Goal: Task Accomplishment & Management: Use online tool/utility

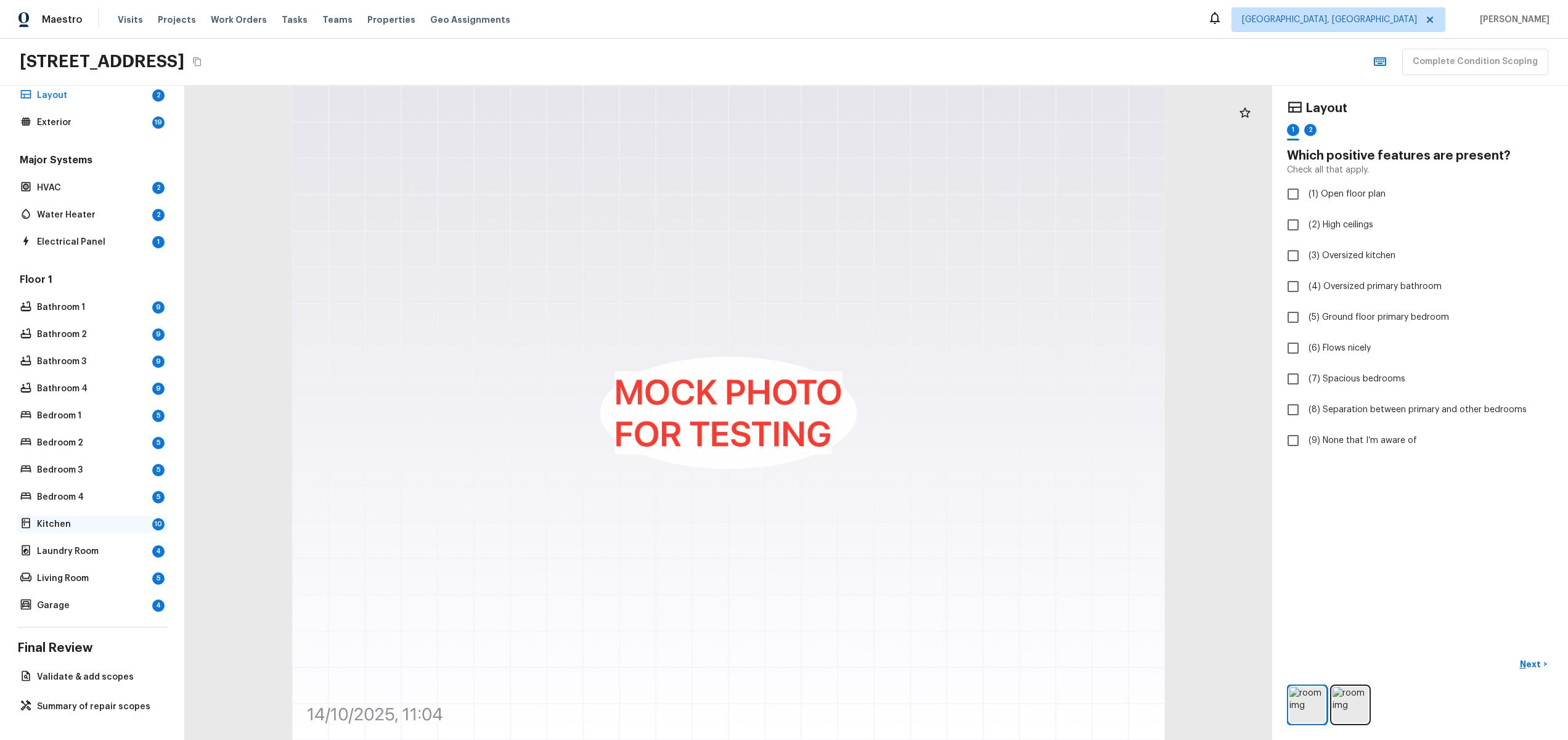
scroll to position [58, 0]
click at [76, 600] on p "Garage" at bounding box center [92, 605] width 111 height 12
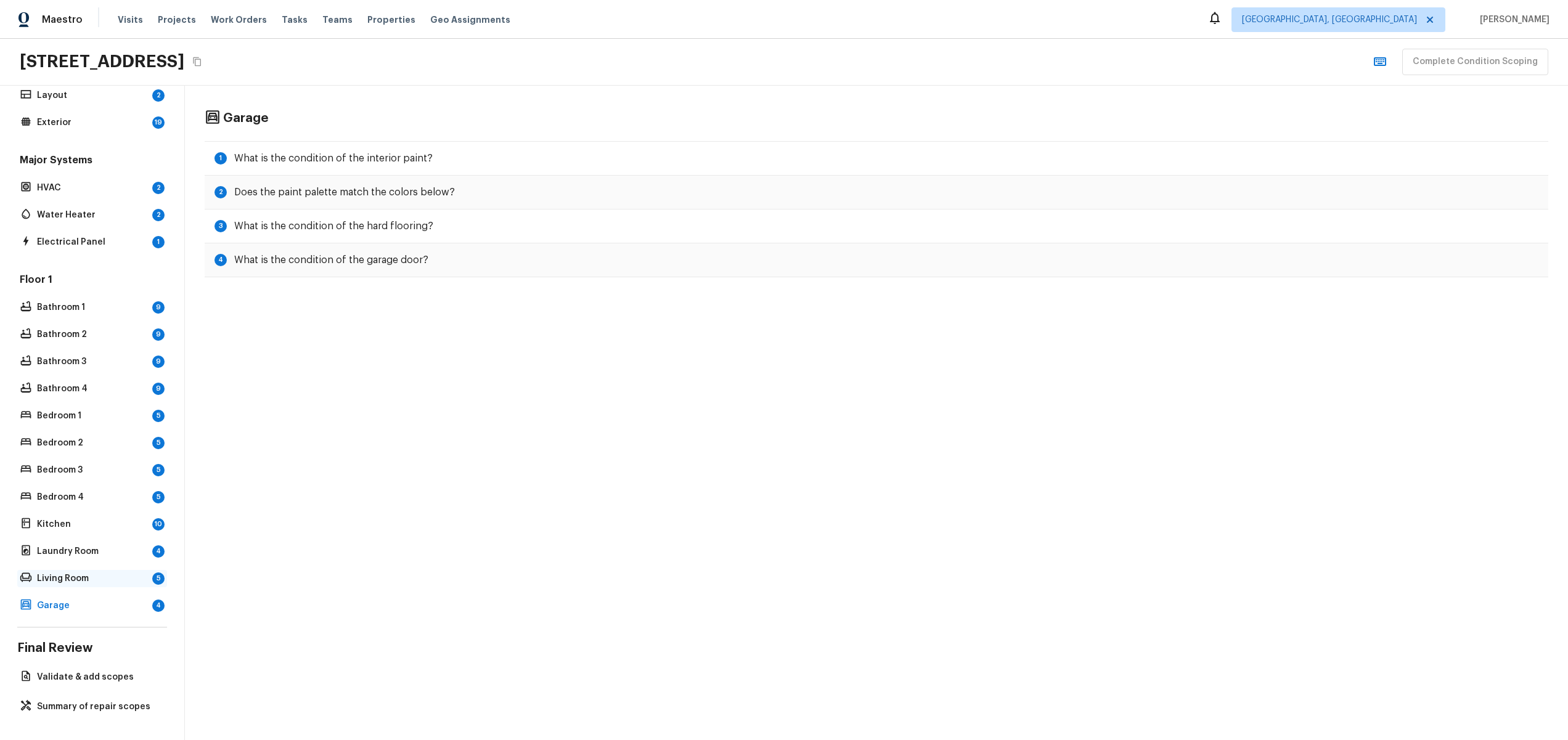
click at [84, 572] on p "Living Room" at bounding box center [92, 578] width 111 height 12
click at [91, 548] on p "Laundry Room" at bounding box center [92, 551] width 111 height 12
click at [89, 521] on div "Kitchen 10" at bounding box center [92, 525] width 150 height 17
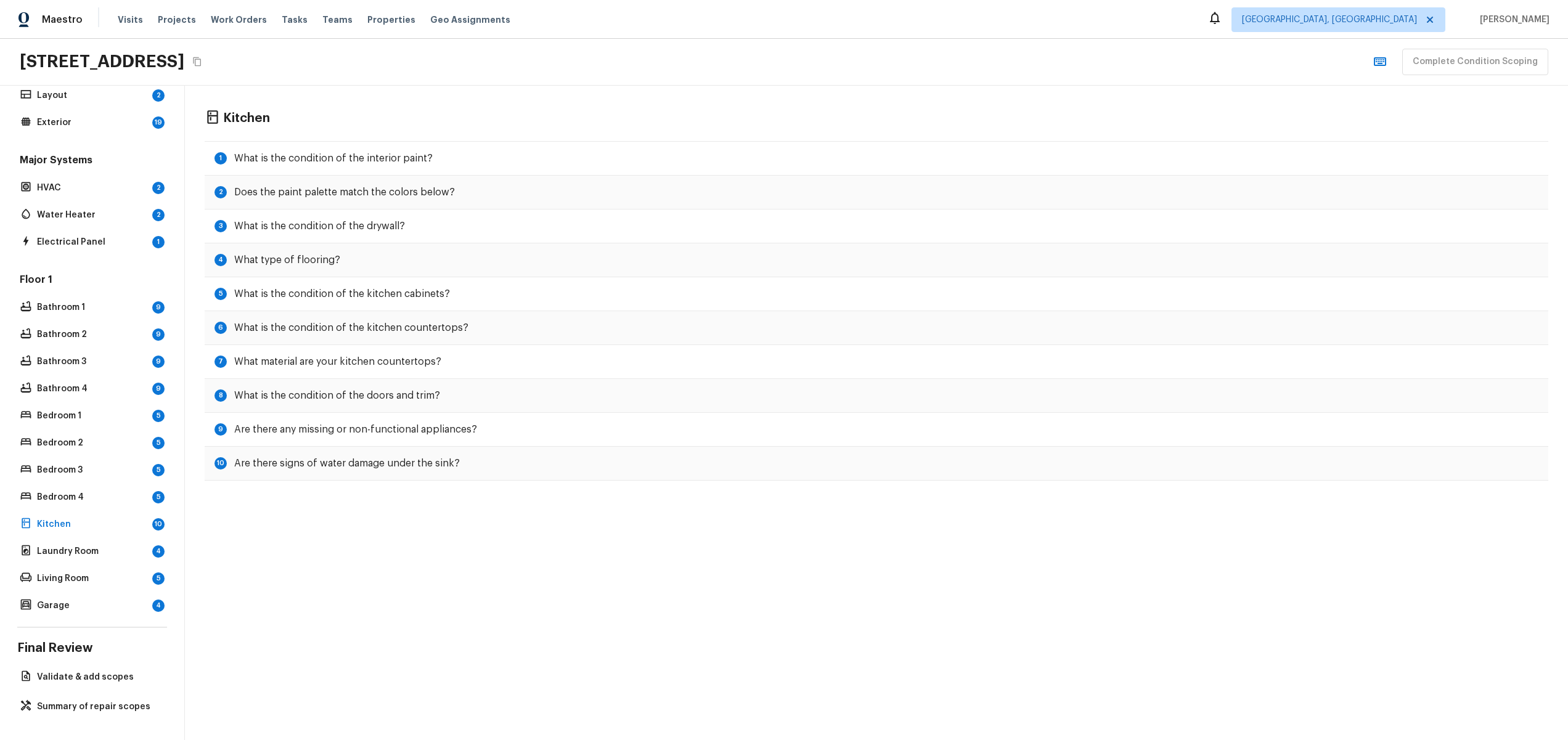
click at [93, 500] on div "Floor 1 Bathroom 1 9 Bathroom 2 9 Bathroom 3 9 Bathroom 4 9 Bedroom 1 5 Bedroom…" at bounding box center [92, 443] width 150 height 341
click at [91, 491] on p "Bedroom 4" at bounding box center [92, 497] width 111 height 12
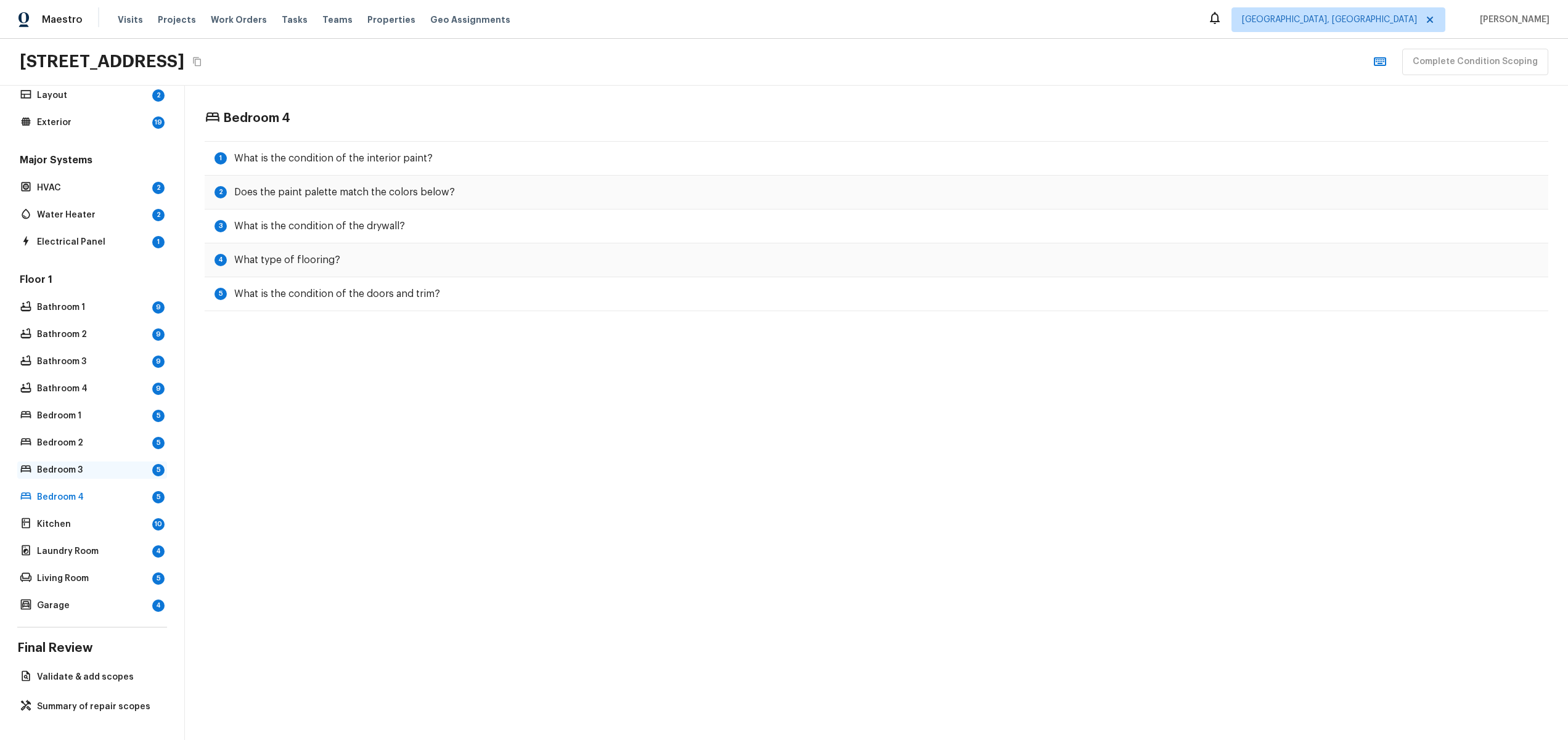
click at [93, 464] on p "Bedroom 3" at bounding box center [92, 470] width 111 height 12
